Goal: Task Accomplishment & Management: Manage account settings

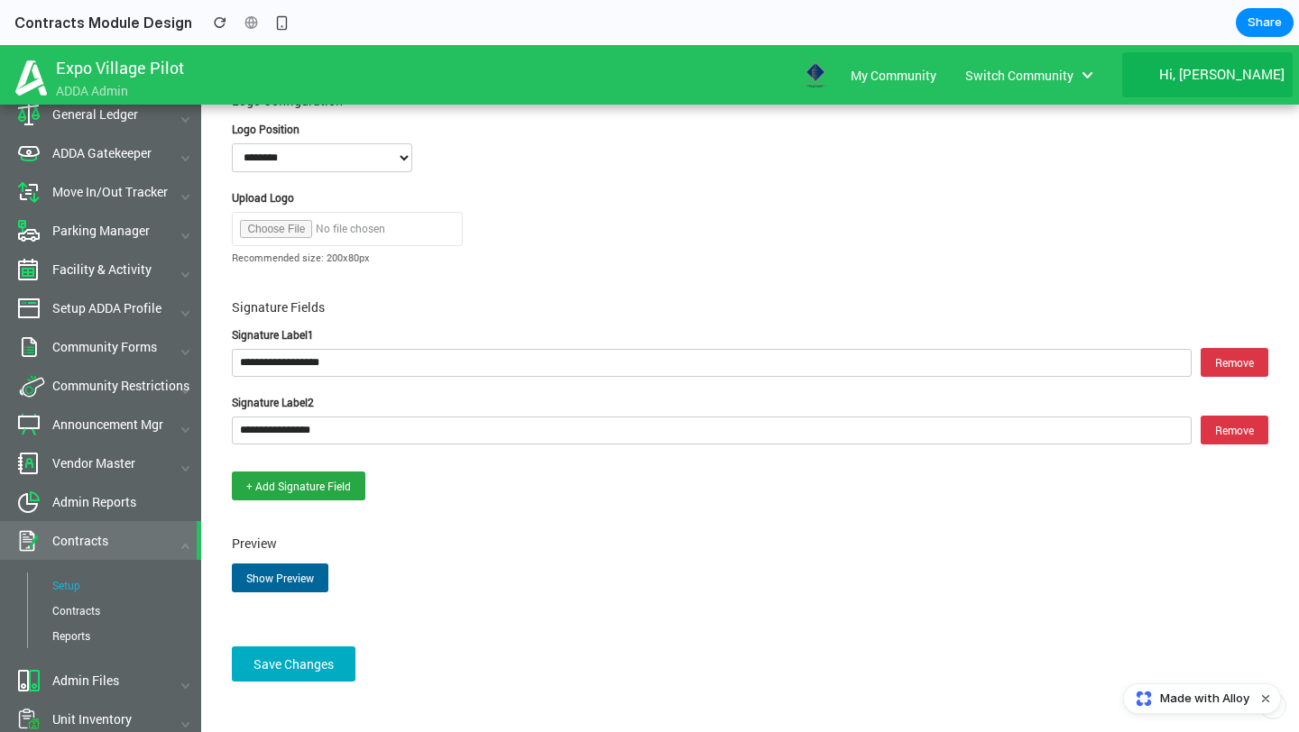
scroll to position [930, 0]
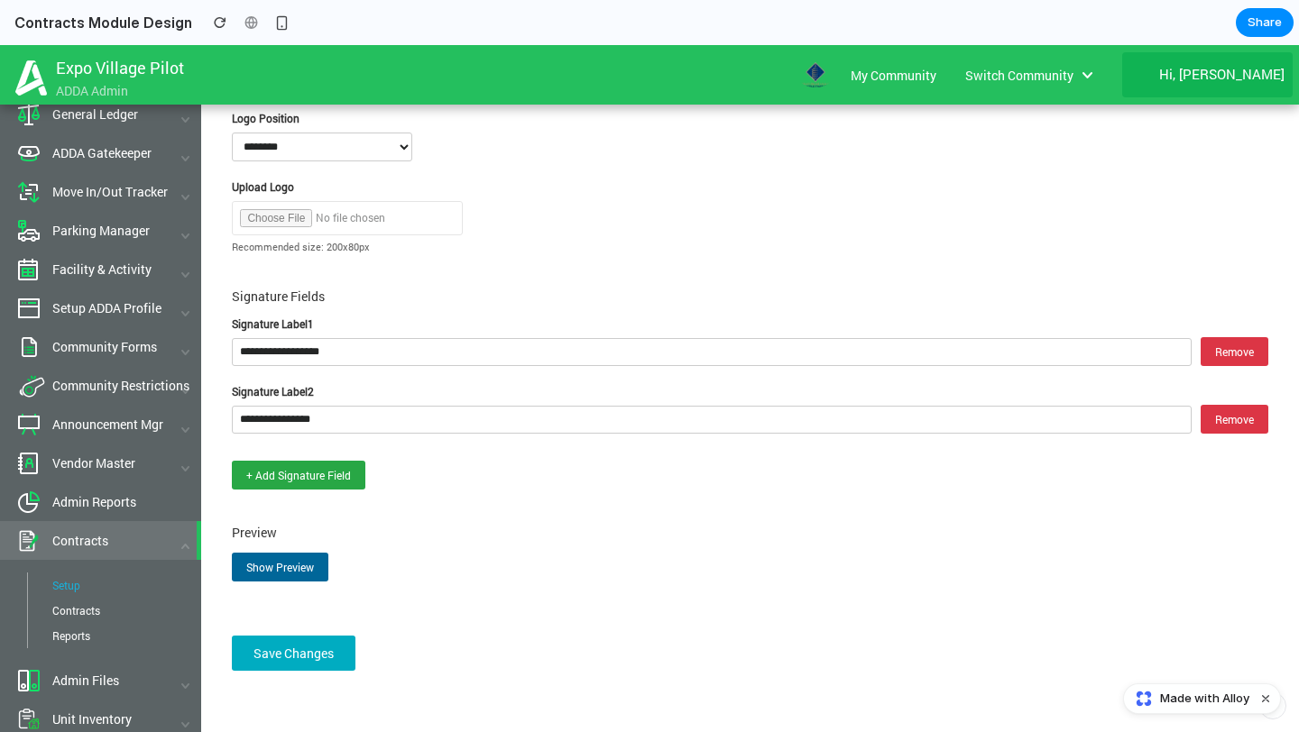
click at [299, 563] on button "Show Preview" at bounding box center [280, 567] width 97 height 29
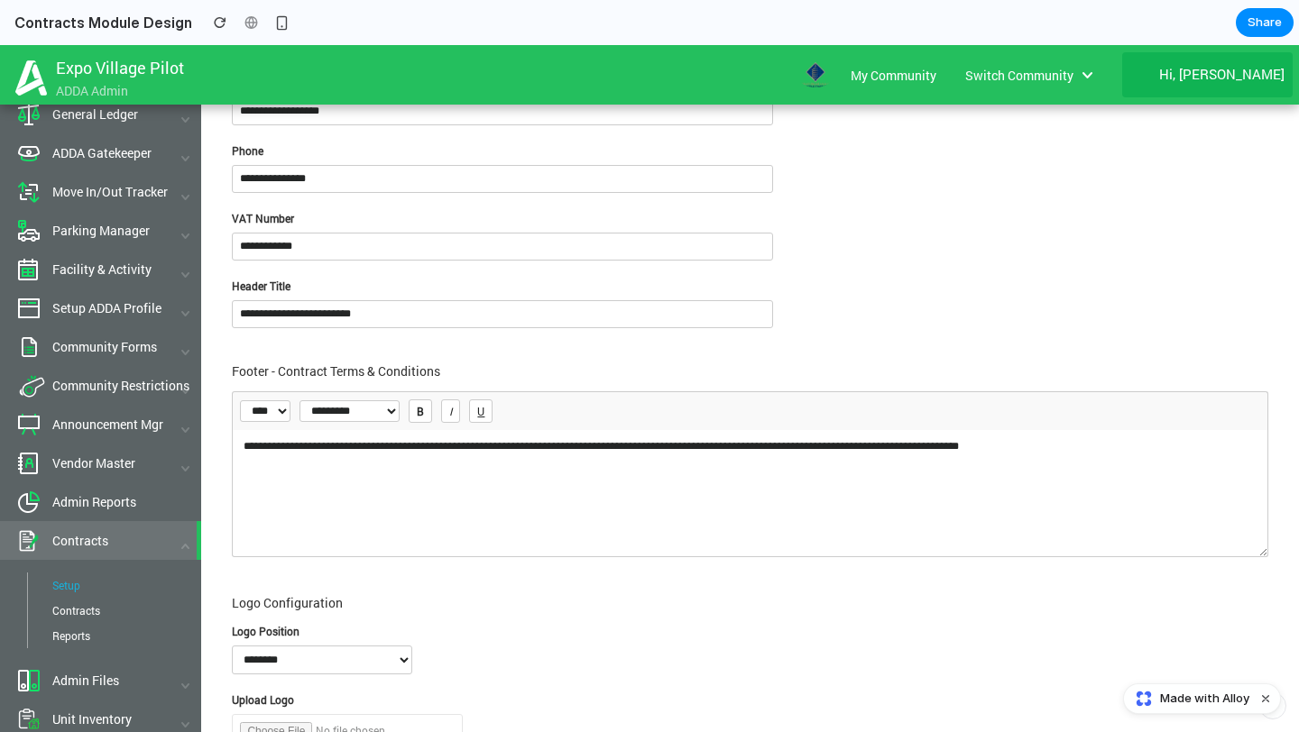
scroll to position [391, 0]
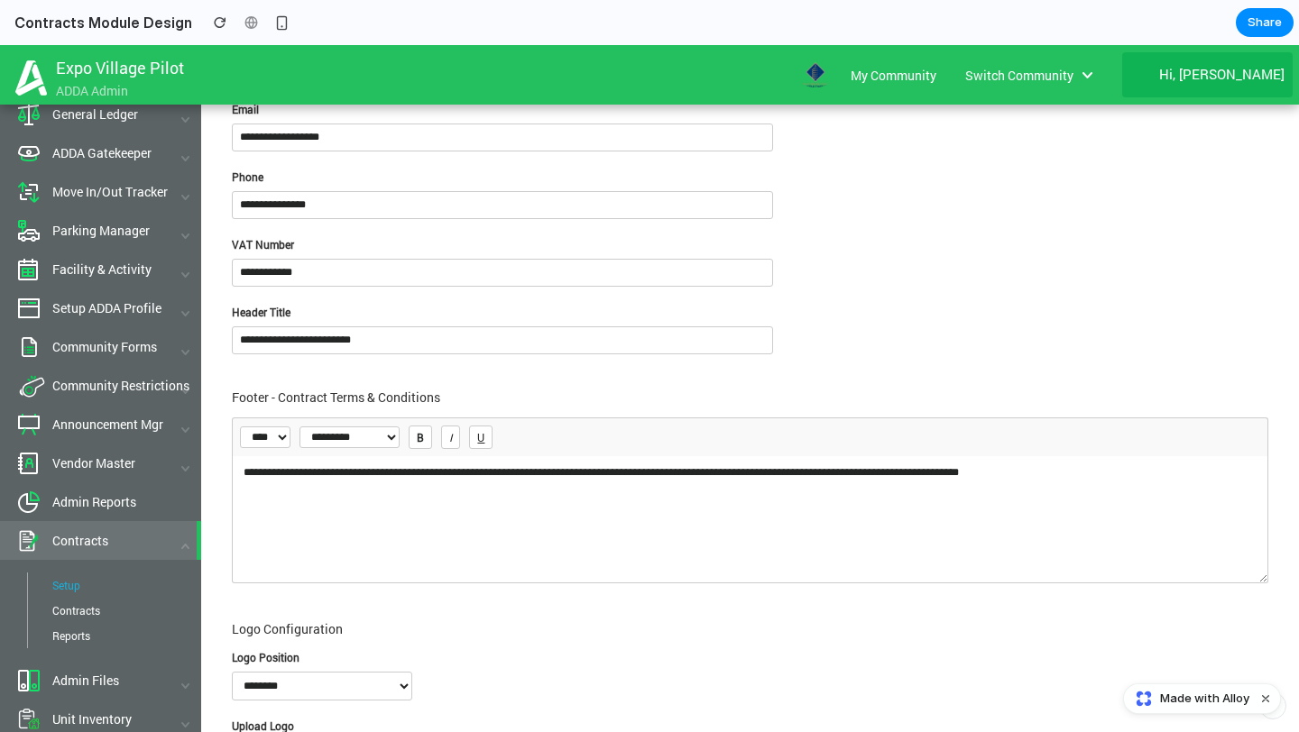
click at [357, 336] on input "**********" at bounding box center [502, 341] width 541 height 28
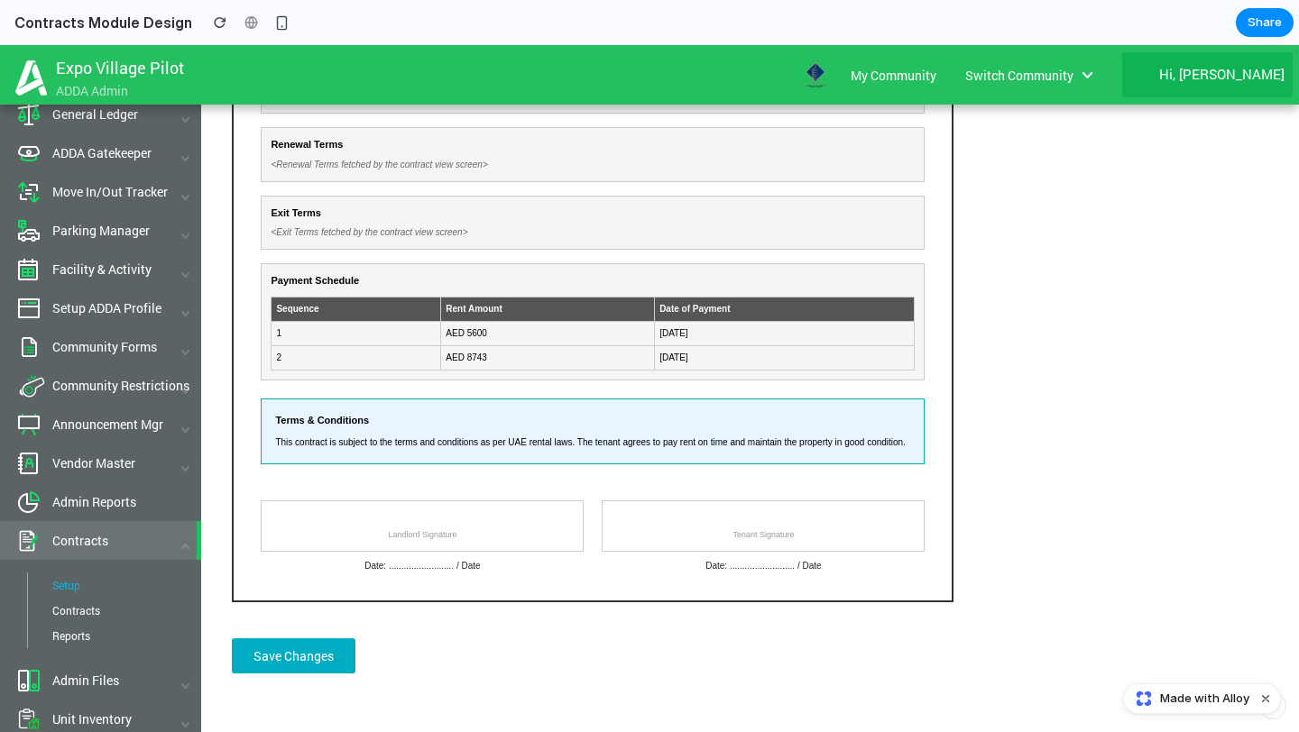
scroll to position [1820, 0]
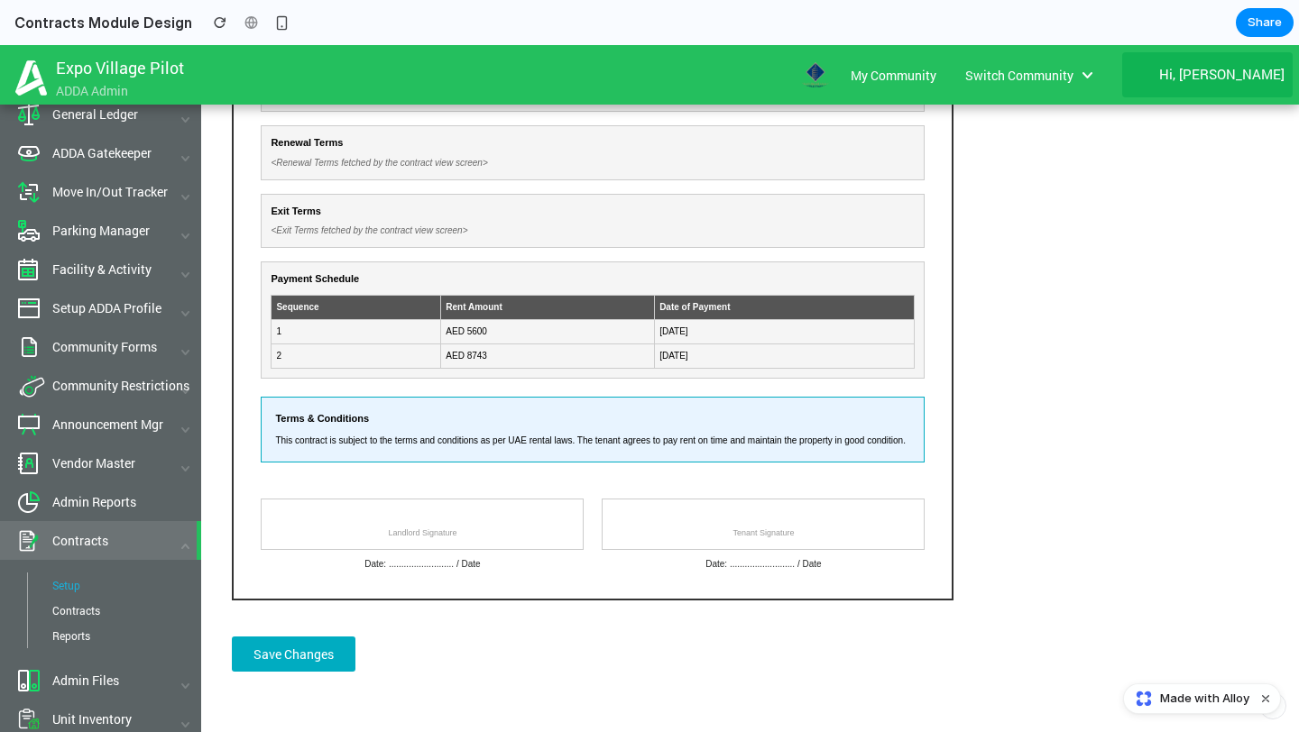
click at [409, 224] on div "<Exit Terms fetched by the contract view screen>" at bounding box center [593, 231] width 644 height 14
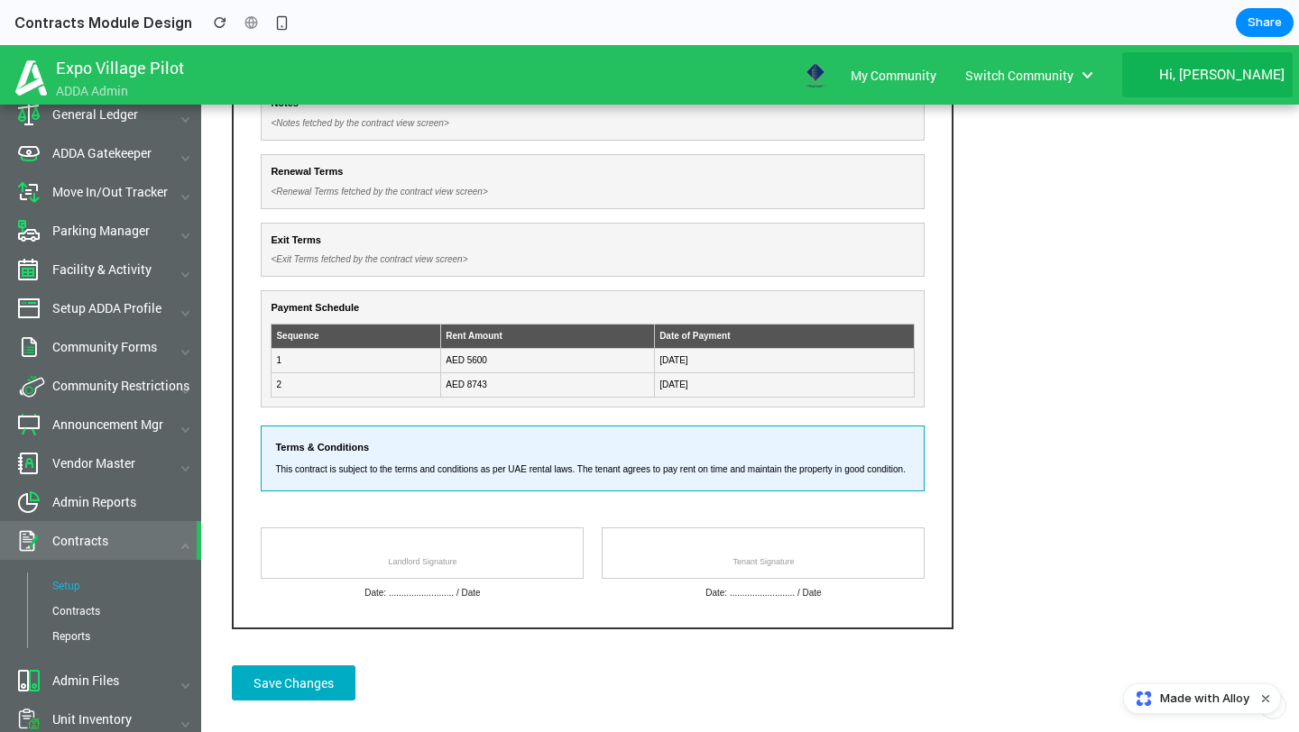
scroll to position [1782, 0]
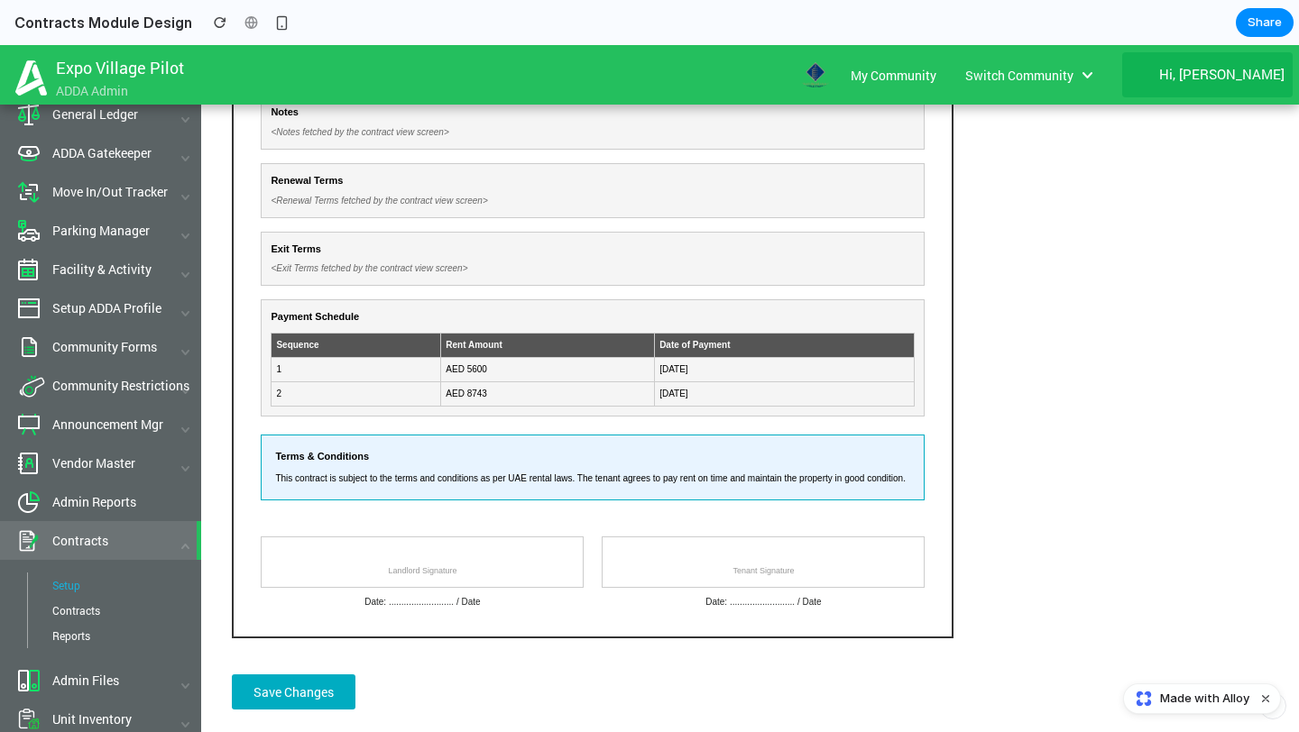
drag, startPoint x: 379, startPoint y: 540, endPoint x: 463, endPoint y: 567, distance: 88.1
click at [462, 567] on div "Landlord Signature" at bounding box center [422, 562] width 323 height 51
click at [424, 595] on div "Date: .......................... / Date" at bounding box center [422, 602] width 323 height 14
click at [332, 678] on button "Save Changes" at bounding box center [294, 692] width 124 height 35
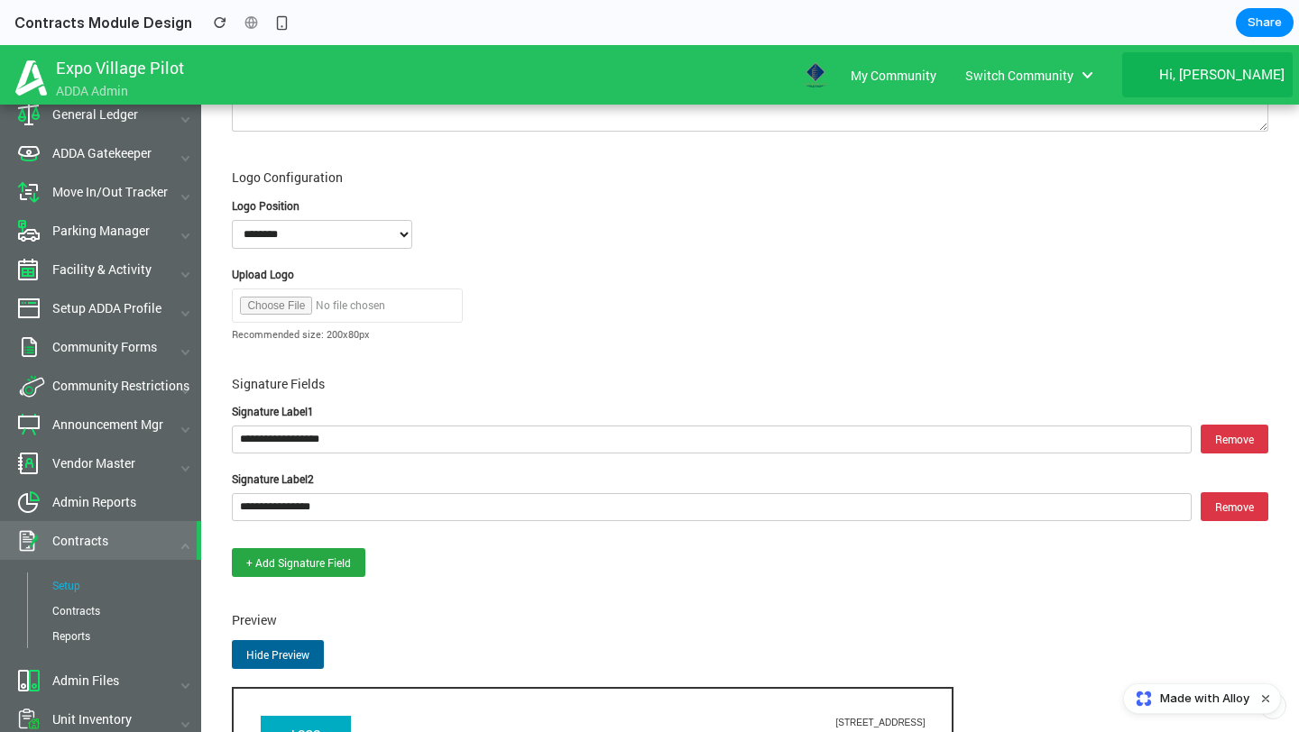
scroll to position [870, 0]
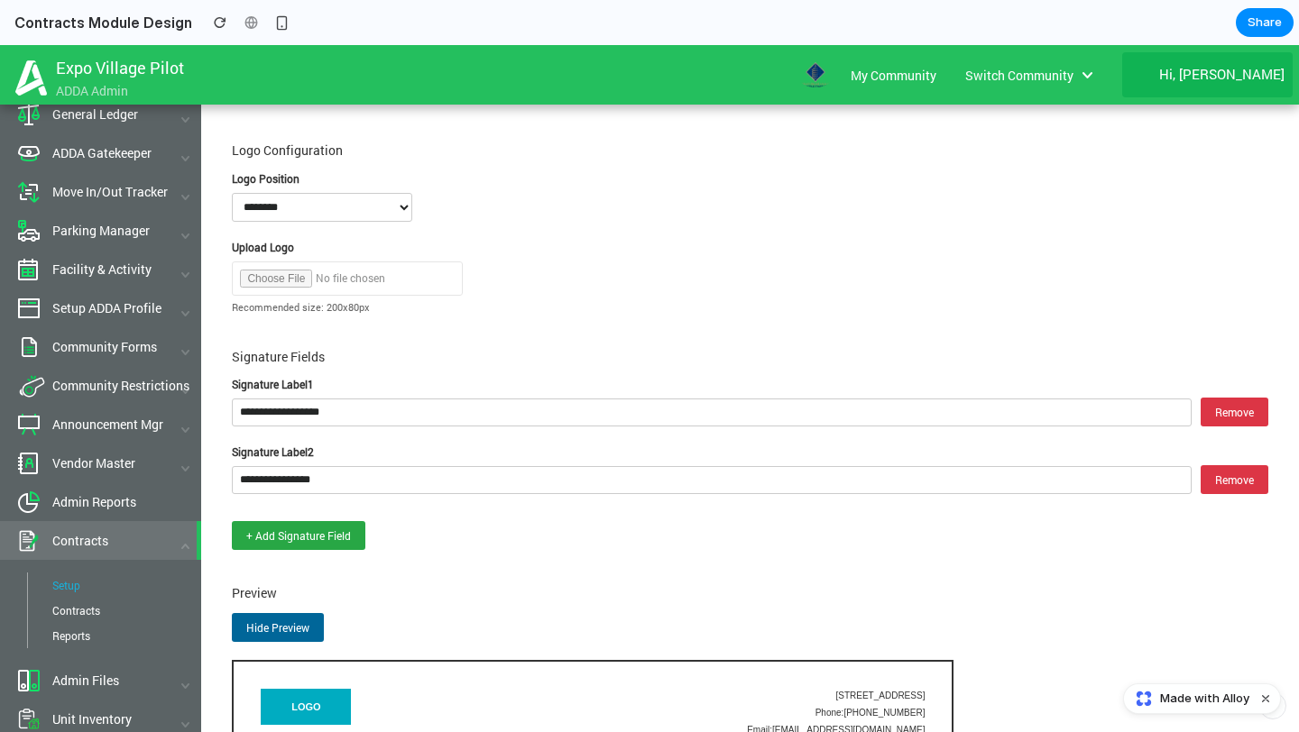
click at [297, 528] on button "+ Add Signature Field" at bounding box center [299, 535] width 134 height 29
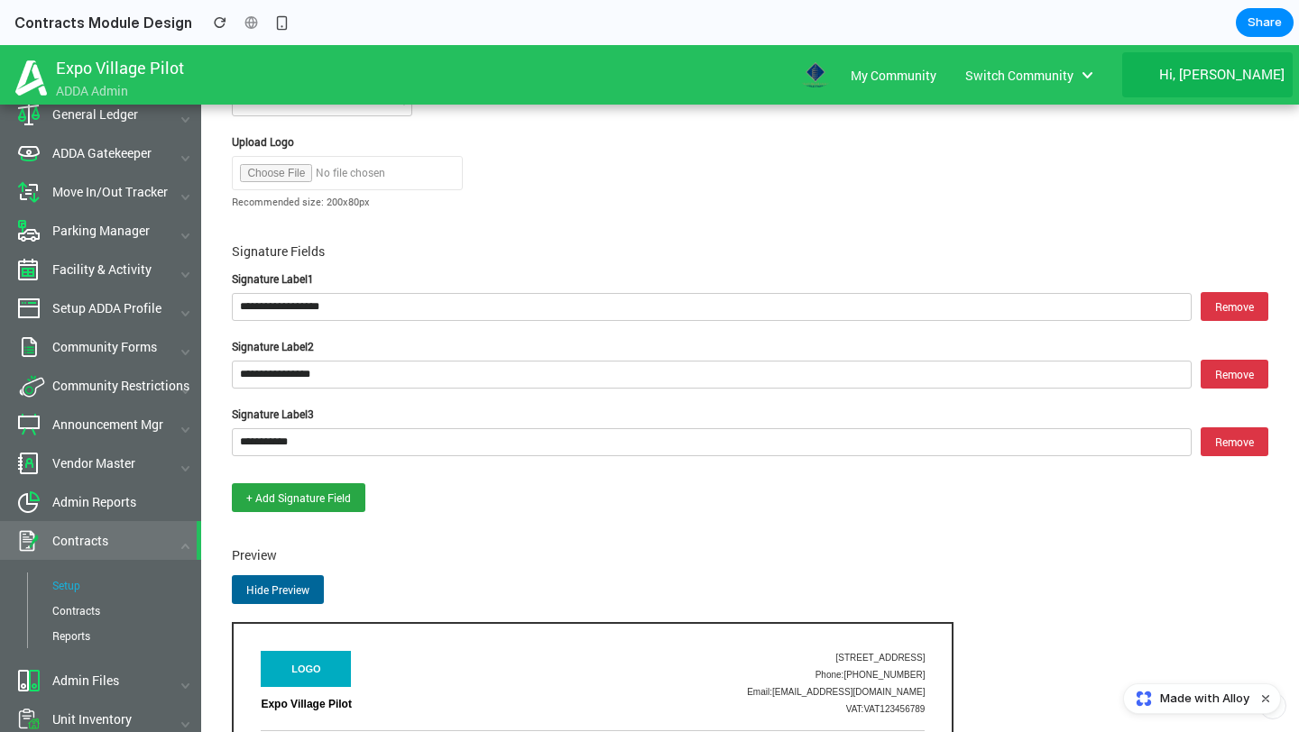
scroll to position [1010, 0]
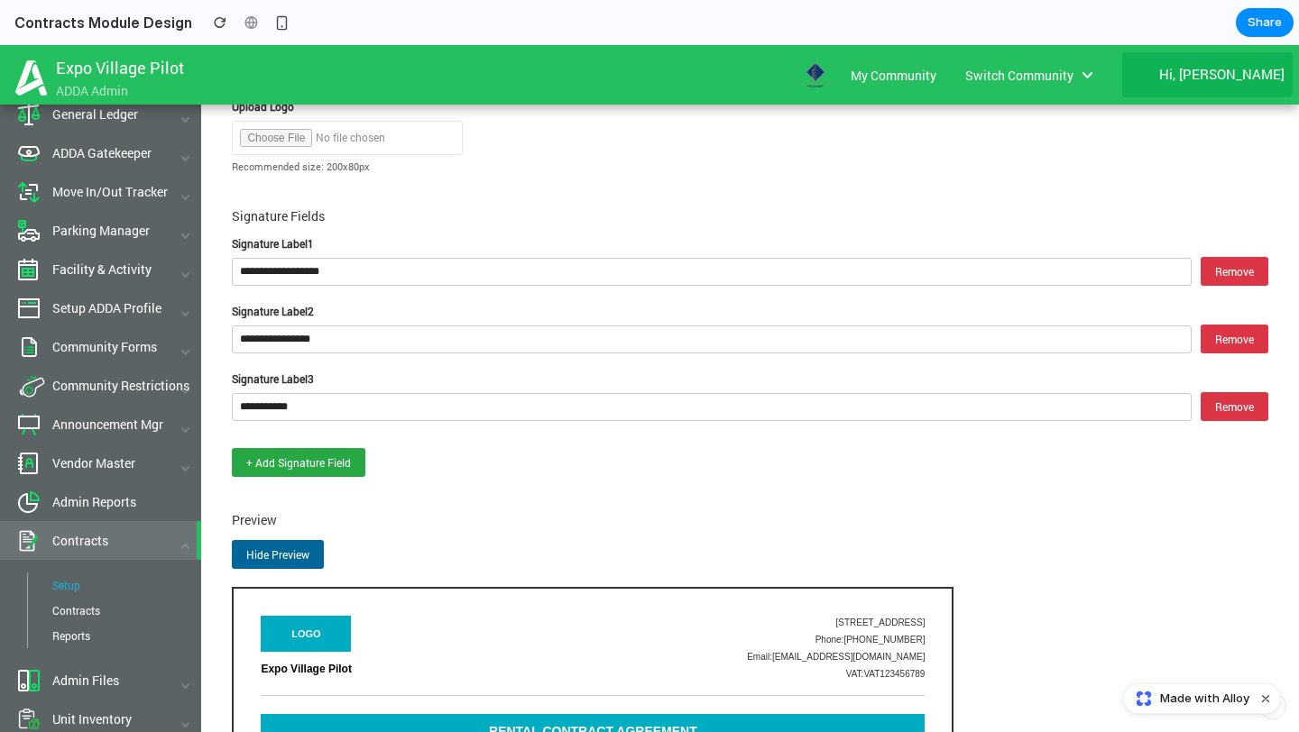
click at [293, 448] on button "+ Add Signature Field" at bounding box center [299, 462] width 134 height 29
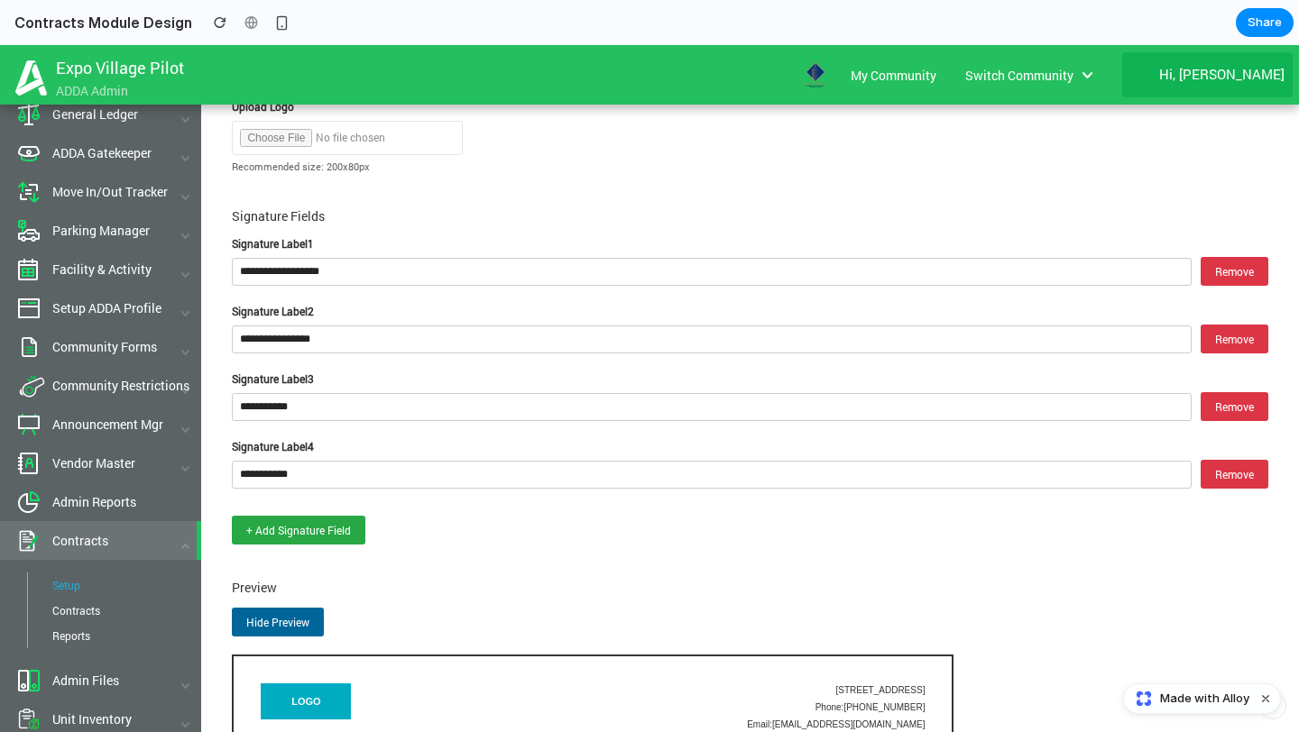
click at [301, 518] on button "+ Add Signature Field" at bounding box center [299, 530] width 134 height 29
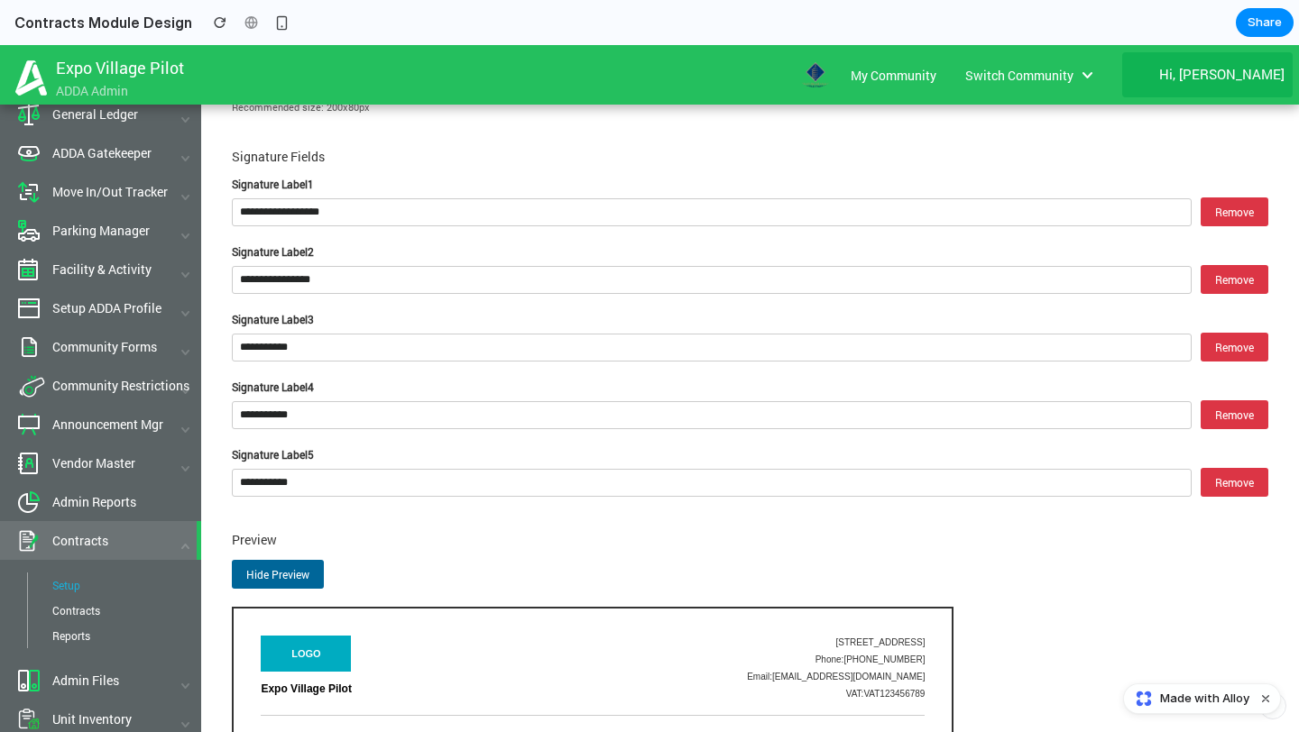
scroll to position [1057, 0]
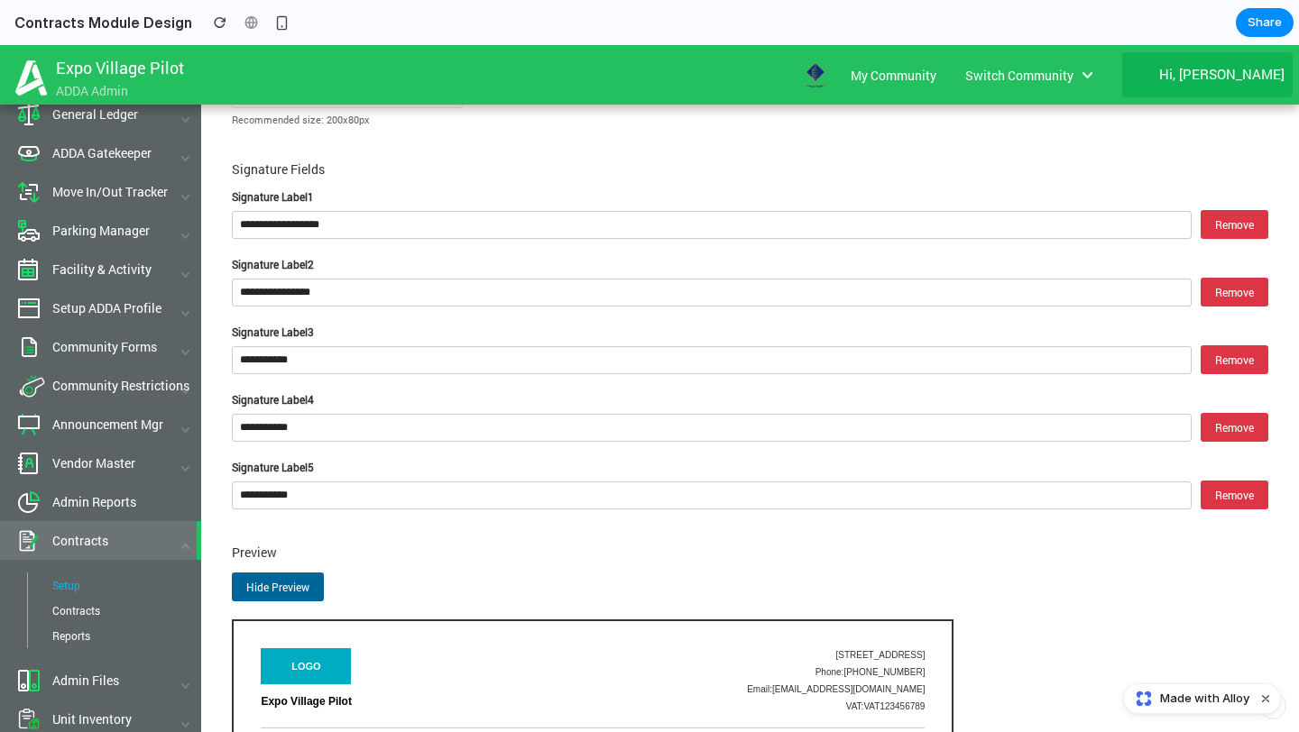
click at [1226, 354] on button "Remove" at bounding box center [1235, 359] width 68 height 29
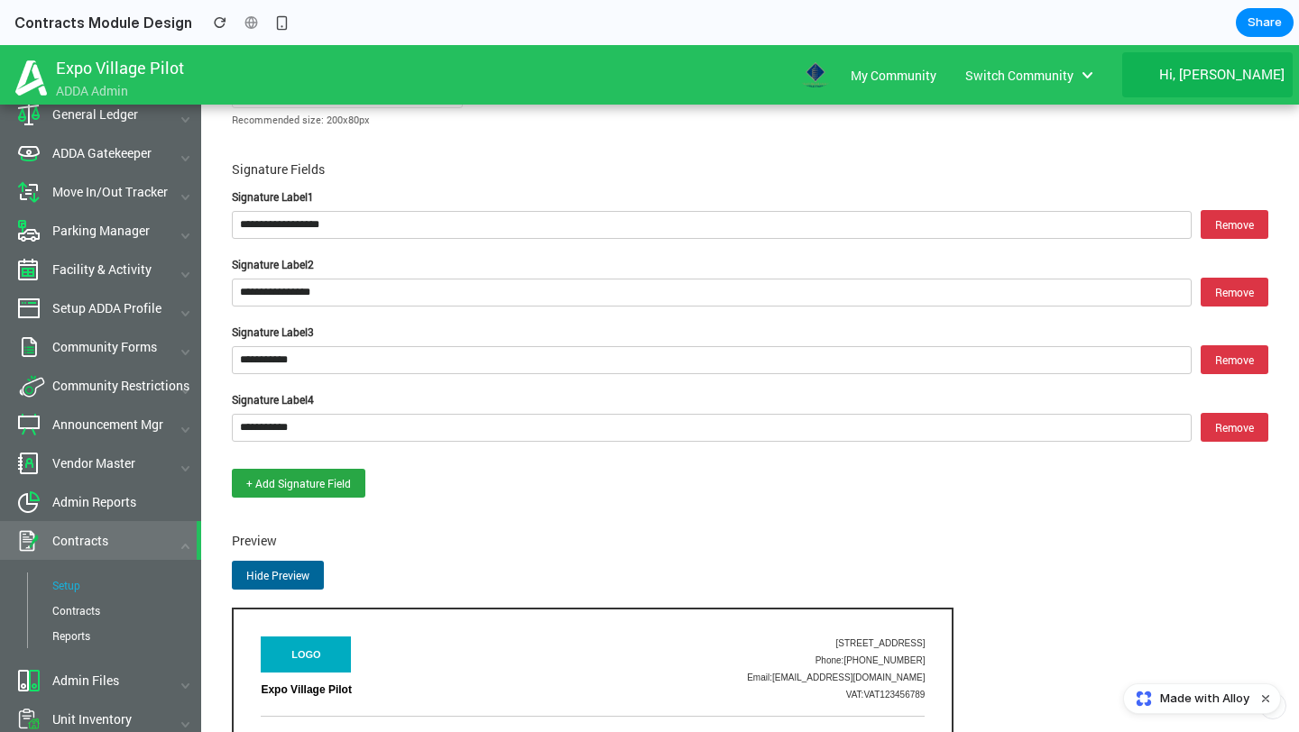
click at [1227, 345] on button "Remove" at bounding box center [1235, 359] width 68 height 29
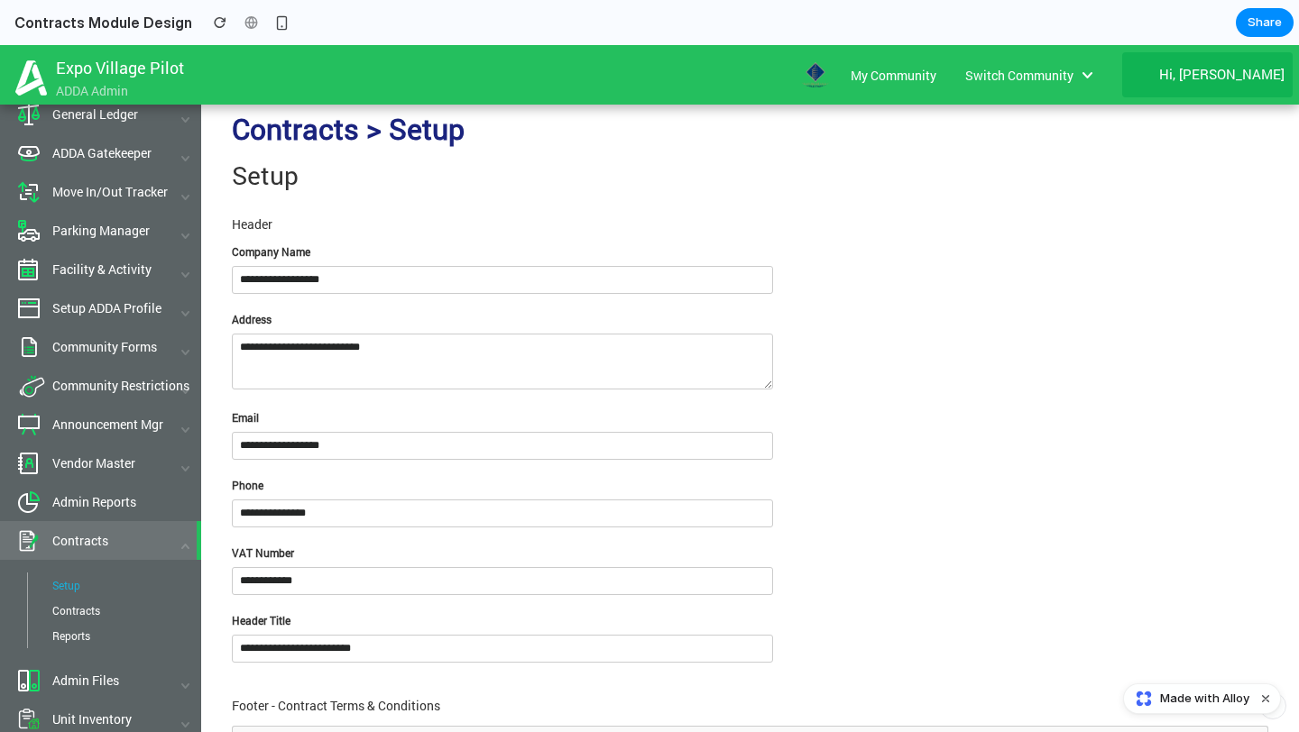
scroll to position [0, 0]
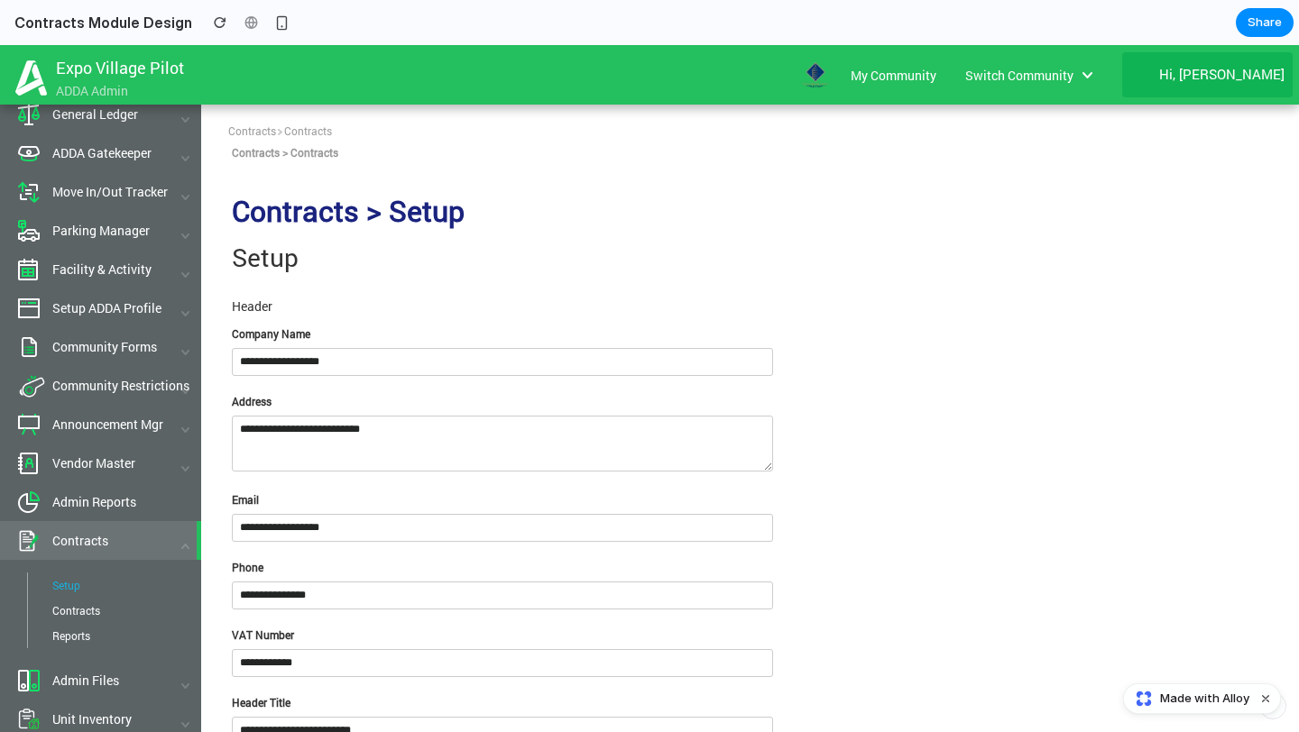
drag, startPoint x: 262, startPoint y: 129, endPoint x: 389, endPoint y: 122, distance: 127.4
click at [390, 122] on td "Contracts Contracts" at bounding box center [749, 132] width 1043 height 20
drag, startPoint x: 244, startPoint y: 152, endPoint x: 416, endPoint y: 152, distance: 171.4
click at [417, 154] on p "Contracts > Contracts" at bounding box center [750, 160] width 1036 height 31
drag, startPoint x: 256, startPoint y: 198, endPoint x: 500, endPoint y: 198, distance: 243.6
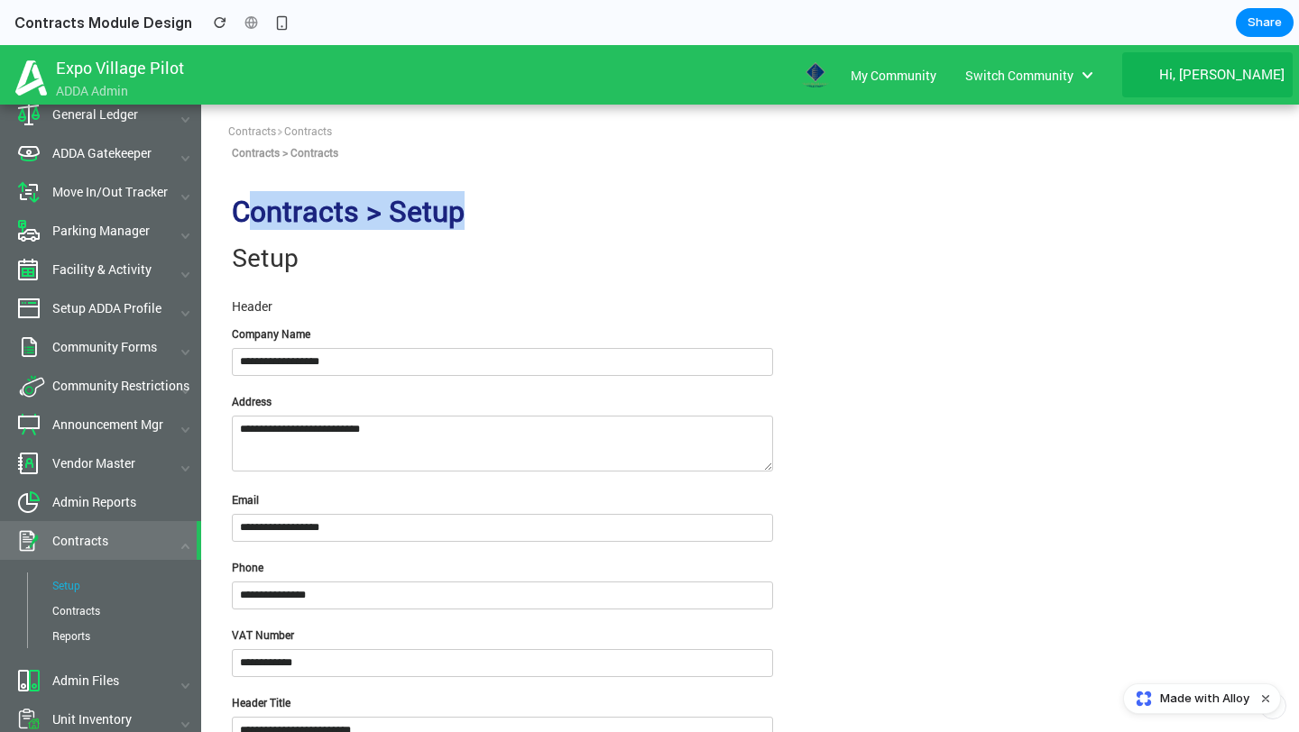
click at [501, 198] on h1 "Contracts > Setup" at bounding box center [750, 211] width 1036 height 32
click at [258, 210] on h1 "Contracts > Setup" at bounding box center [750, 211] width 1036 height 32
drag, startPoint x: 212, startPoint y: 211, endPoint x: 554, endPoint y: 211, distance: 341.9
click at [936, 77] on span "My Community" at bounding box center [894, 75] width 86 height 17
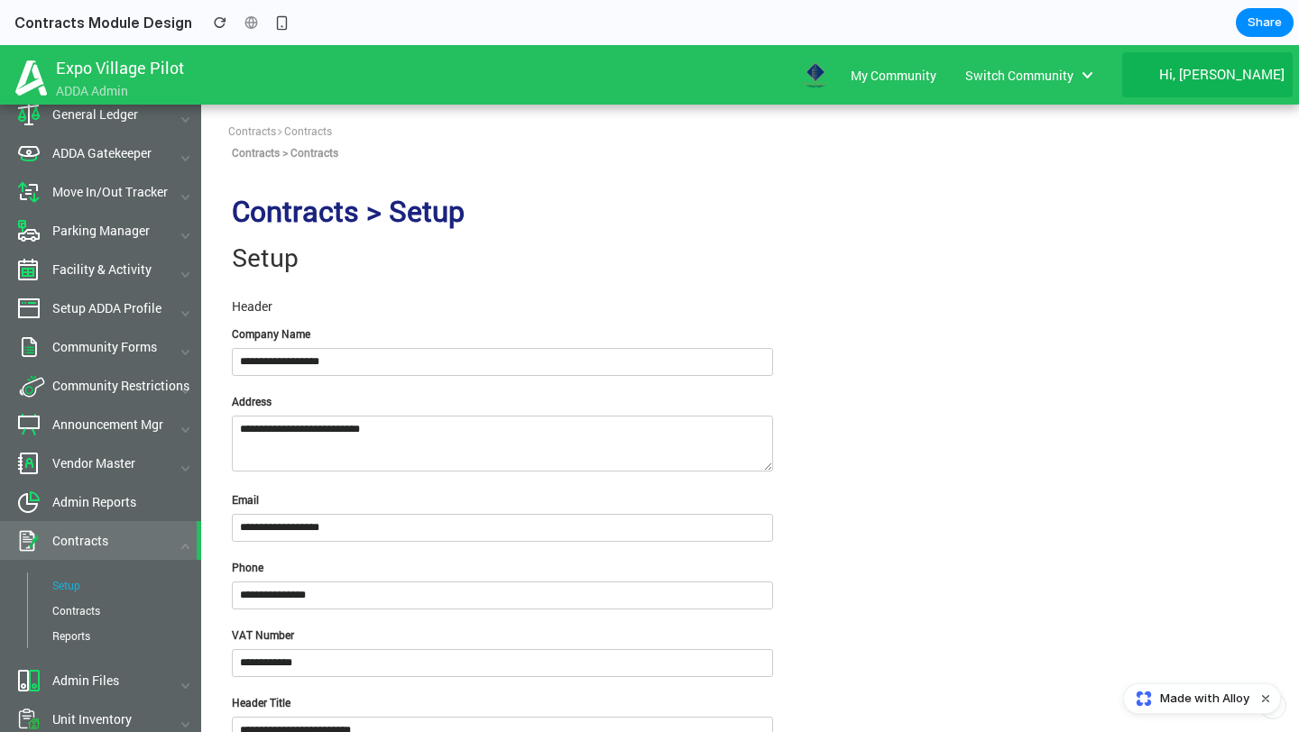
click at [1073, 79] on span "Switch Community" at bounding box center [1019, 75] width 108 height 17
